Goal: Obtain resource: Download file/media

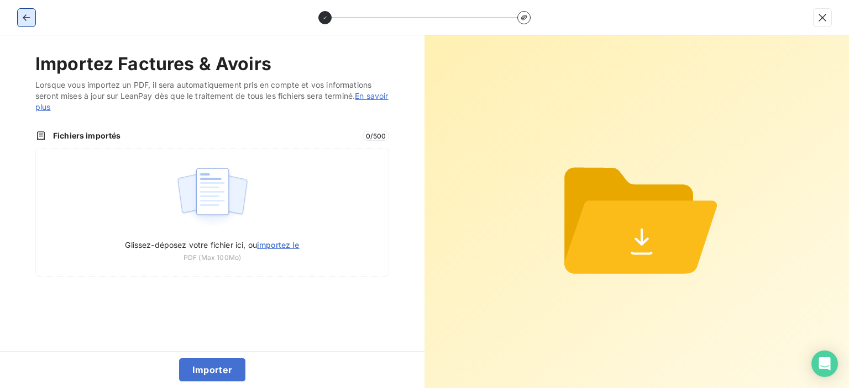
click at [22, 18] on icon "button" at bounding box center [26, 17] width 11 height 11
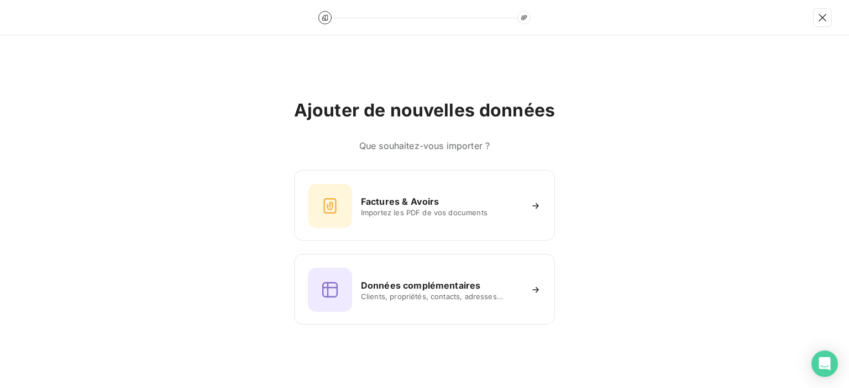
click at [22, 18] on div at bounding box center [424, 17] width 849 height 35
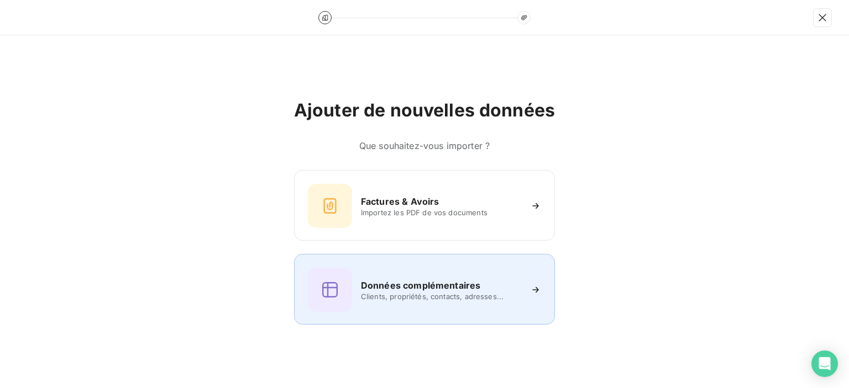
click at [414, 295] on span "Clients, propriétés, contacts, adresses..." at bounding box center [441, 296] width 160 height 9
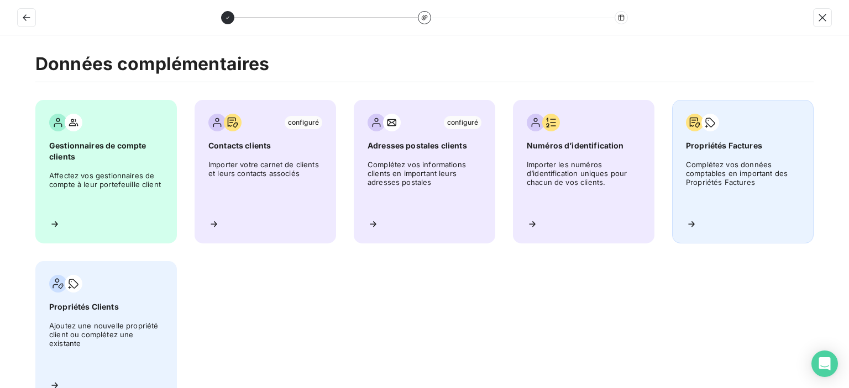
click at [733, 166] on span "Complétez vos données comptables en important des Propriétés Factures" at bounding box center [743, 185] width 114 height 50
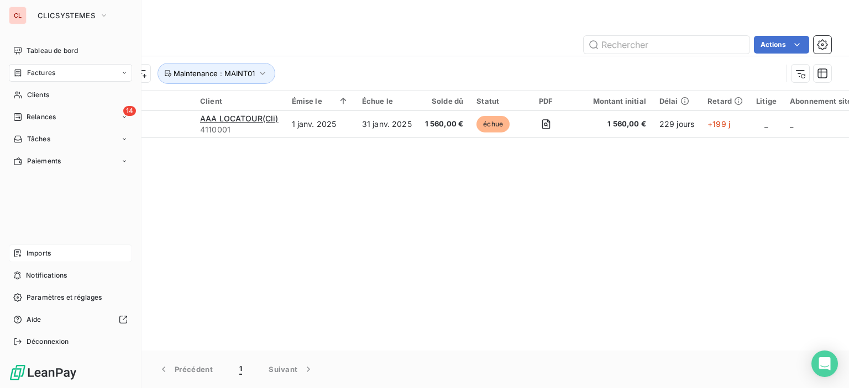
click at [33, 251] on span "Imports" at bounding box center [39, 254] width 24 height 10
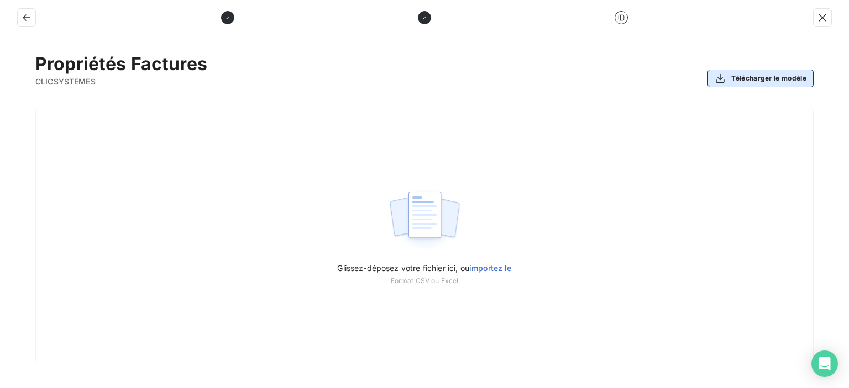
click at [740, 80] on button "Télécharger le modèle" at bounding box center [760, 79] width 106 height 18
click at [28, 13] on icon "button" at bounding box center [26, 17] width 11 height 11
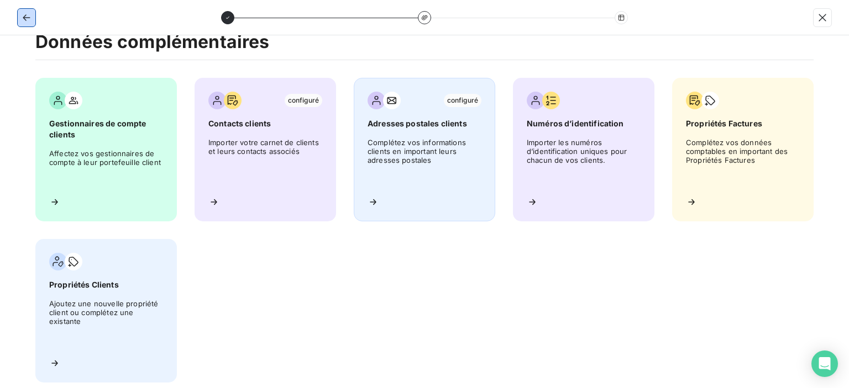
scroll to position [34, 0]
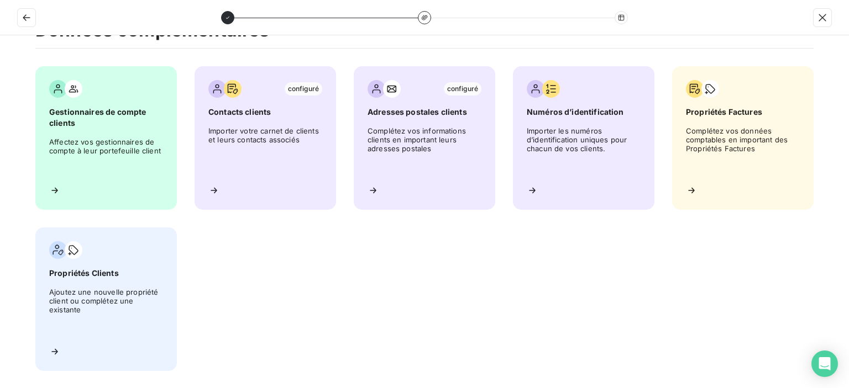
click at [749, 336] on div "Gestionnaires de compte clients Affectez vos gestionnaires de compte à leur por…" at bounding box center [424, 218] width 778 height 305
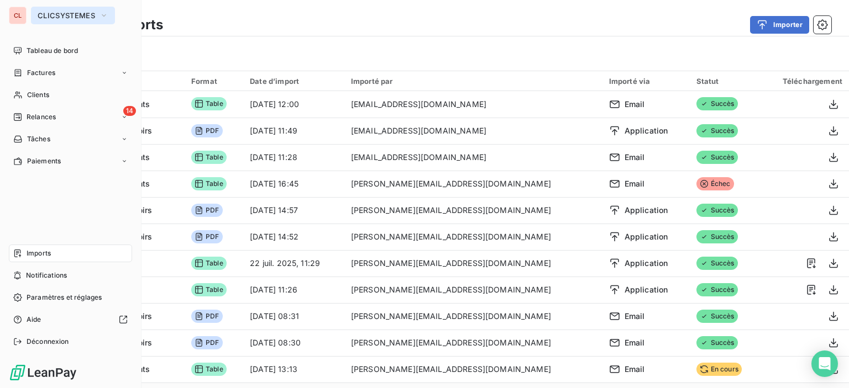
click at [48, 21] on button "CLICSYSTEMES" at bounding box center [73, 16] width 84 height 18
